Goal: Check status: Check status

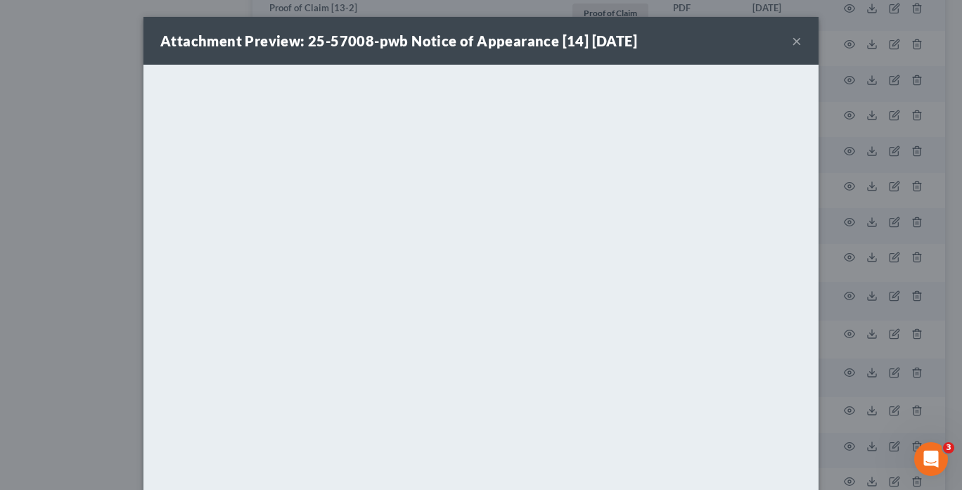
scroll to position [1290, 0]
click at [792, 41] on button "×" at bounding box center [797, 40] width 10 height 17
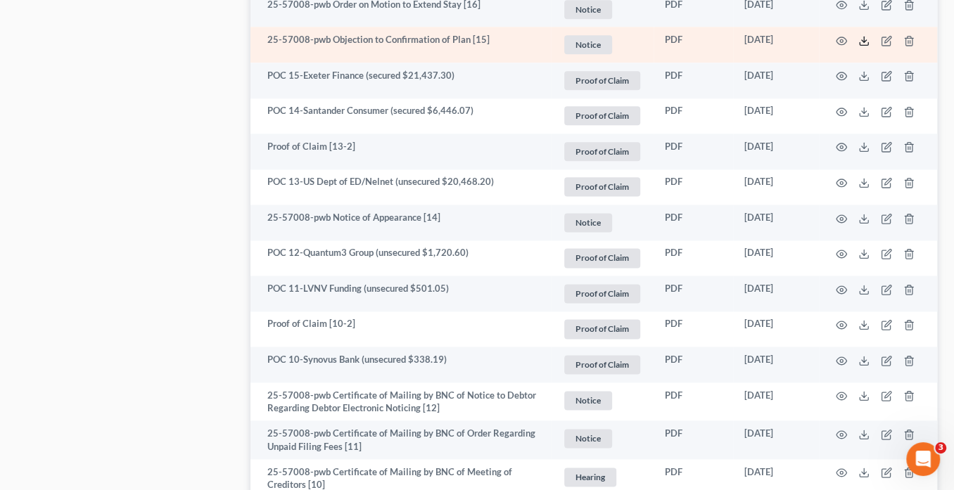
scroll to position [1122, 0]
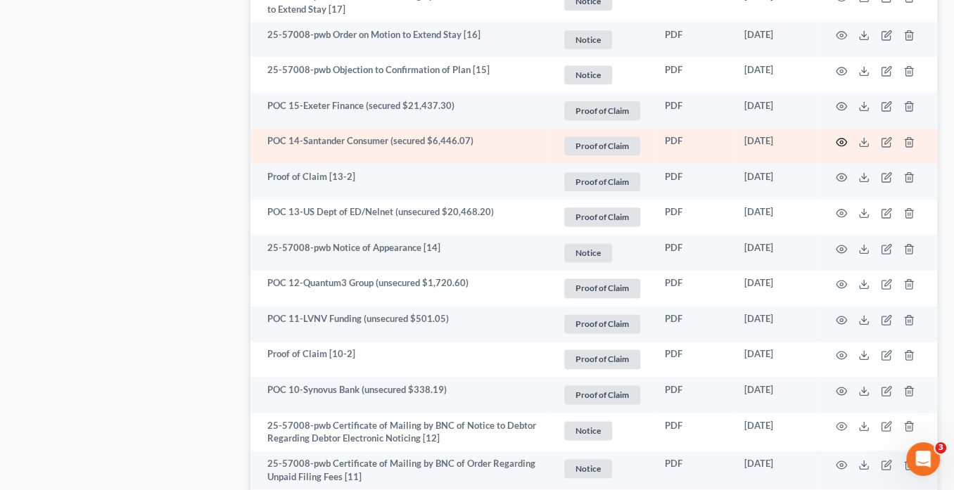
click at [844, 140] on td at bounding box center [878, 147] width 118 height 36
click at [841, 139] on icon "button" at bounding box center [841, 141] width 11 height 11
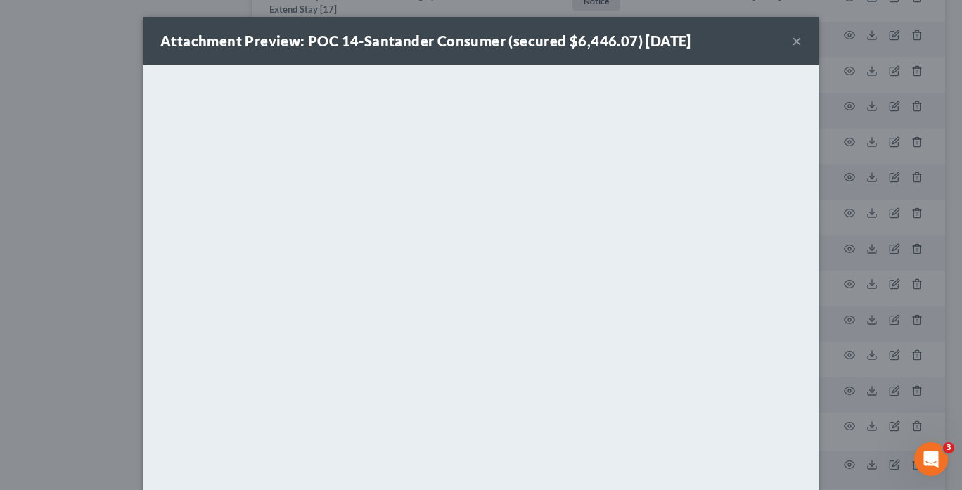
click at [792, 41] on button "×" at bounding box center [797, 40] width 10 height 17
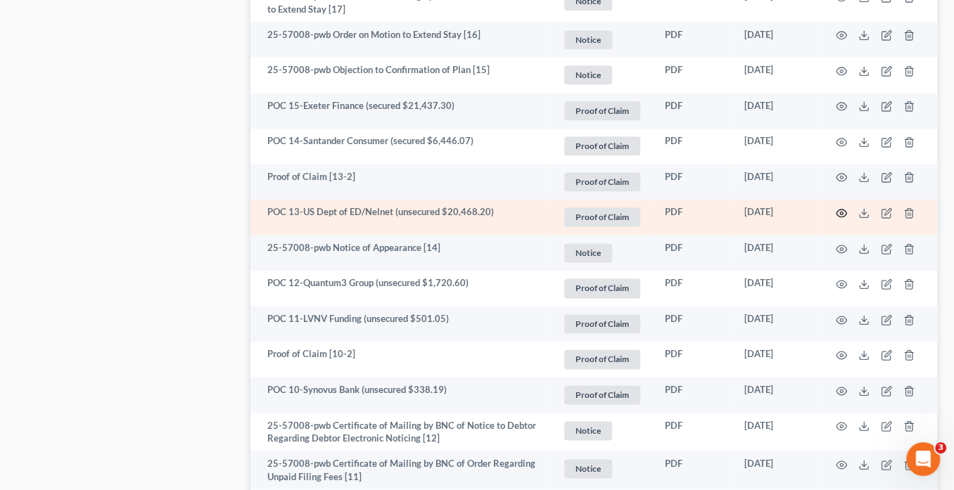
click at [841, 212] on circle "button" at bounding box center [841, 213] width 3 height 3
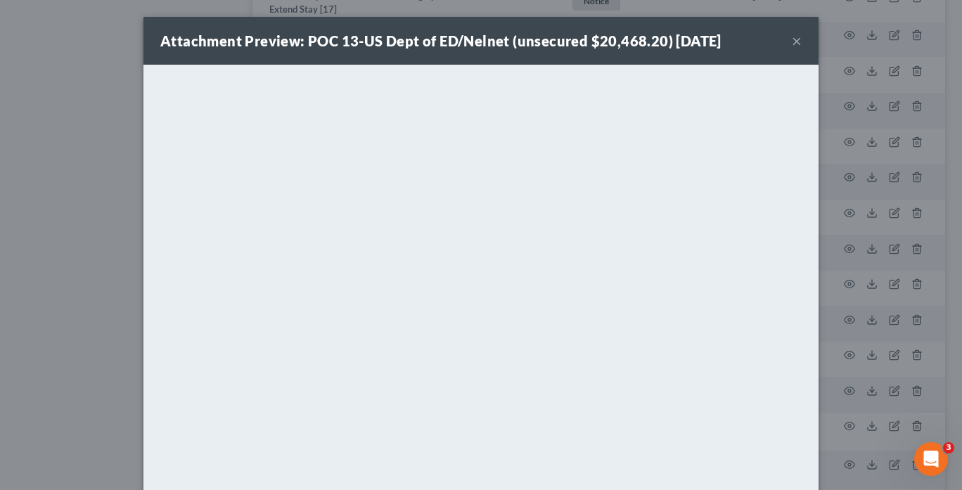
click at [794, 38] on button "×" at bounding box center [797, 40] width 10 height 17
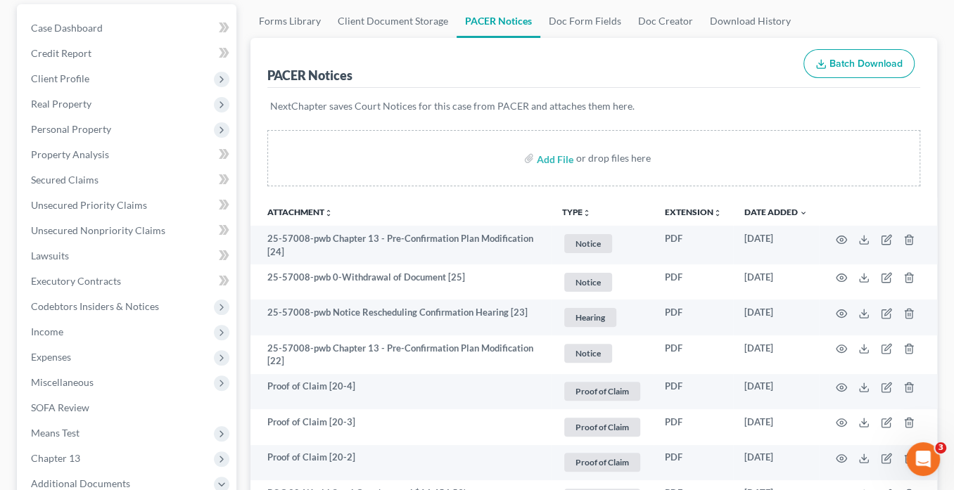
scroll to position [0, 0]
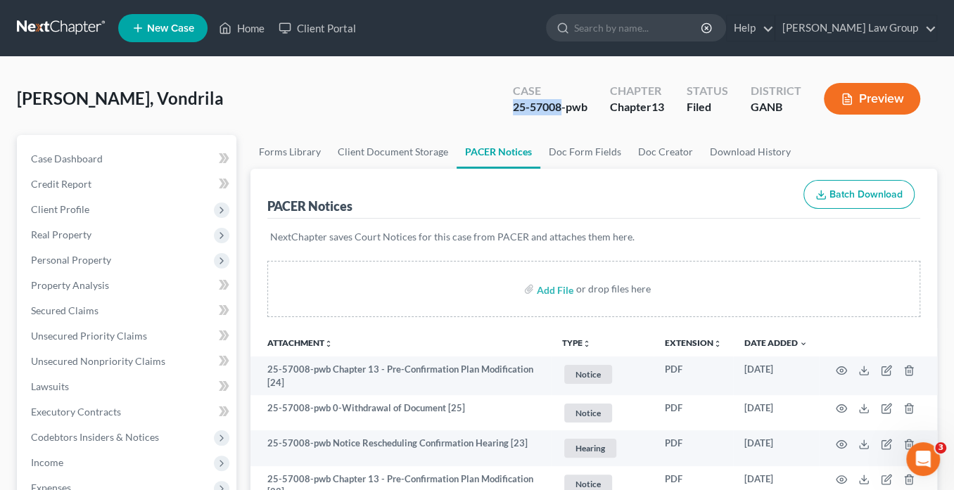
drag, startPoint x: 561, startPoint y: 106, endPoint x: 514, endPoint y: 108, distance: 46.5
click at [507, 106] on div "Case 25-57008-pwb" at bounding box center [550, 101] width 97 height 42
copy div "25-57008"
